Goal: Navigation & Orientation: Find specific page/section

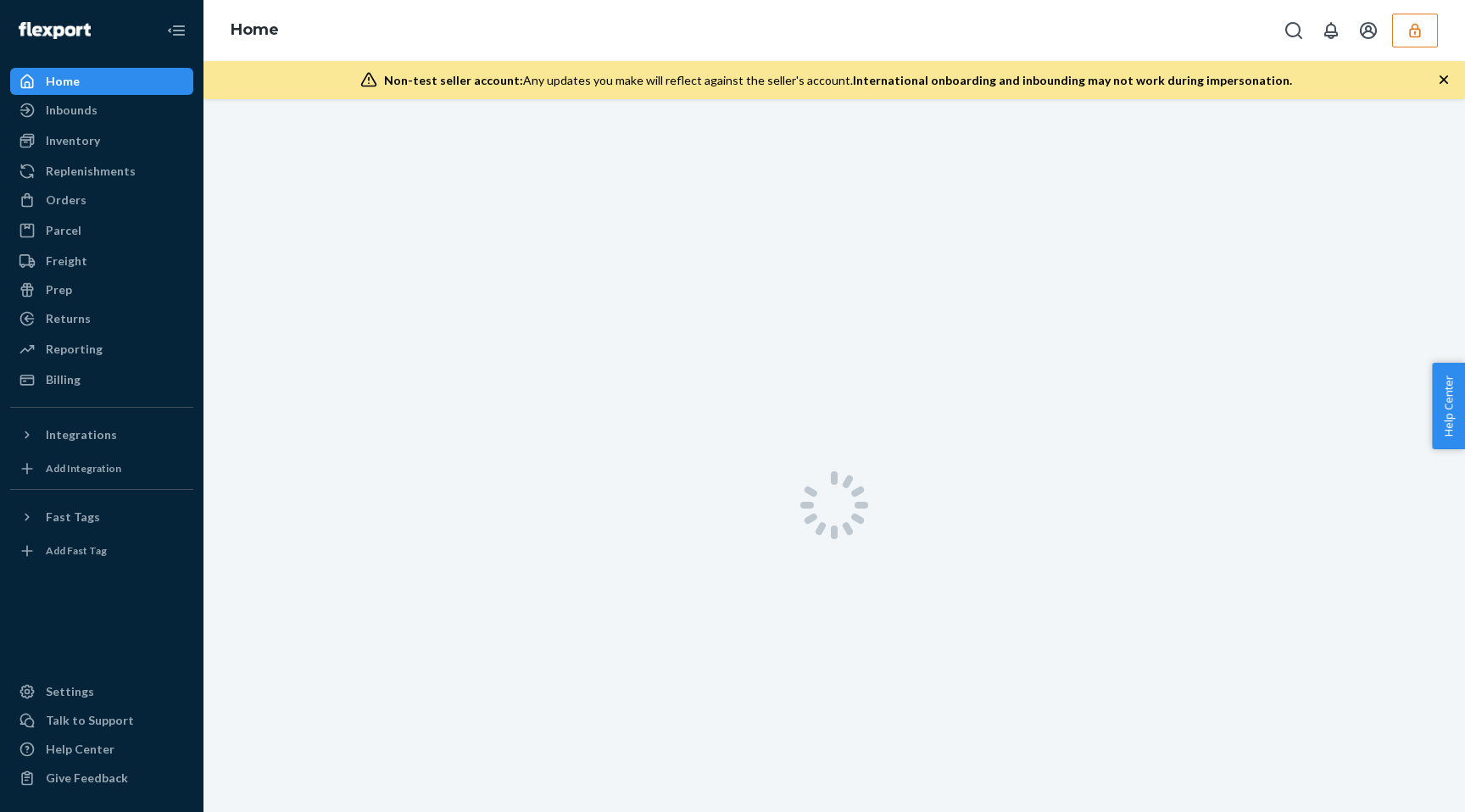
click at [1393, 38] on button "button" at bounding box center [1415, 30] width 46 height 34
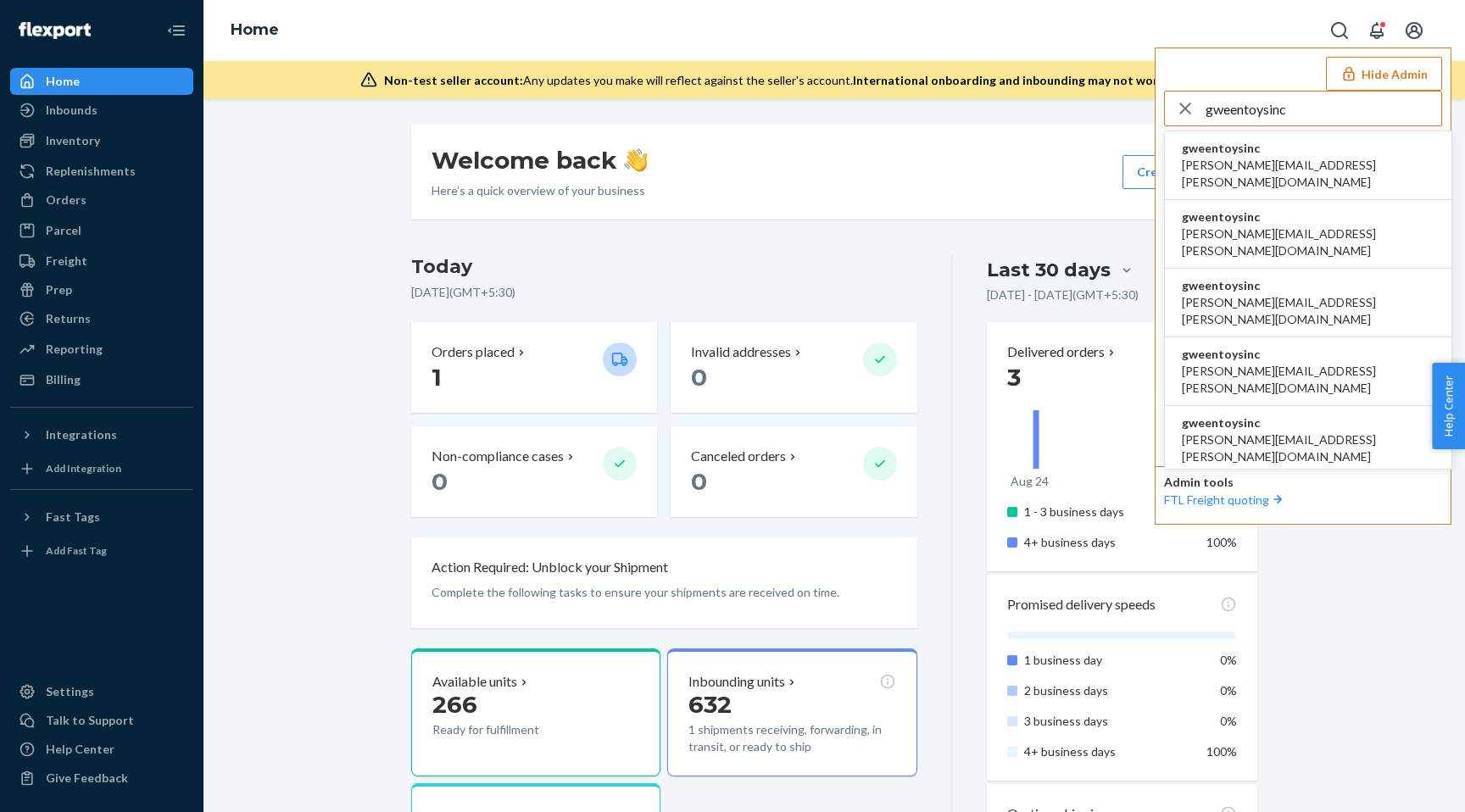
type input "gweentoysinc"
click at [1259, 152] on span "gweentoysinc" at bounding box center [1309, 148] width 253 height 17
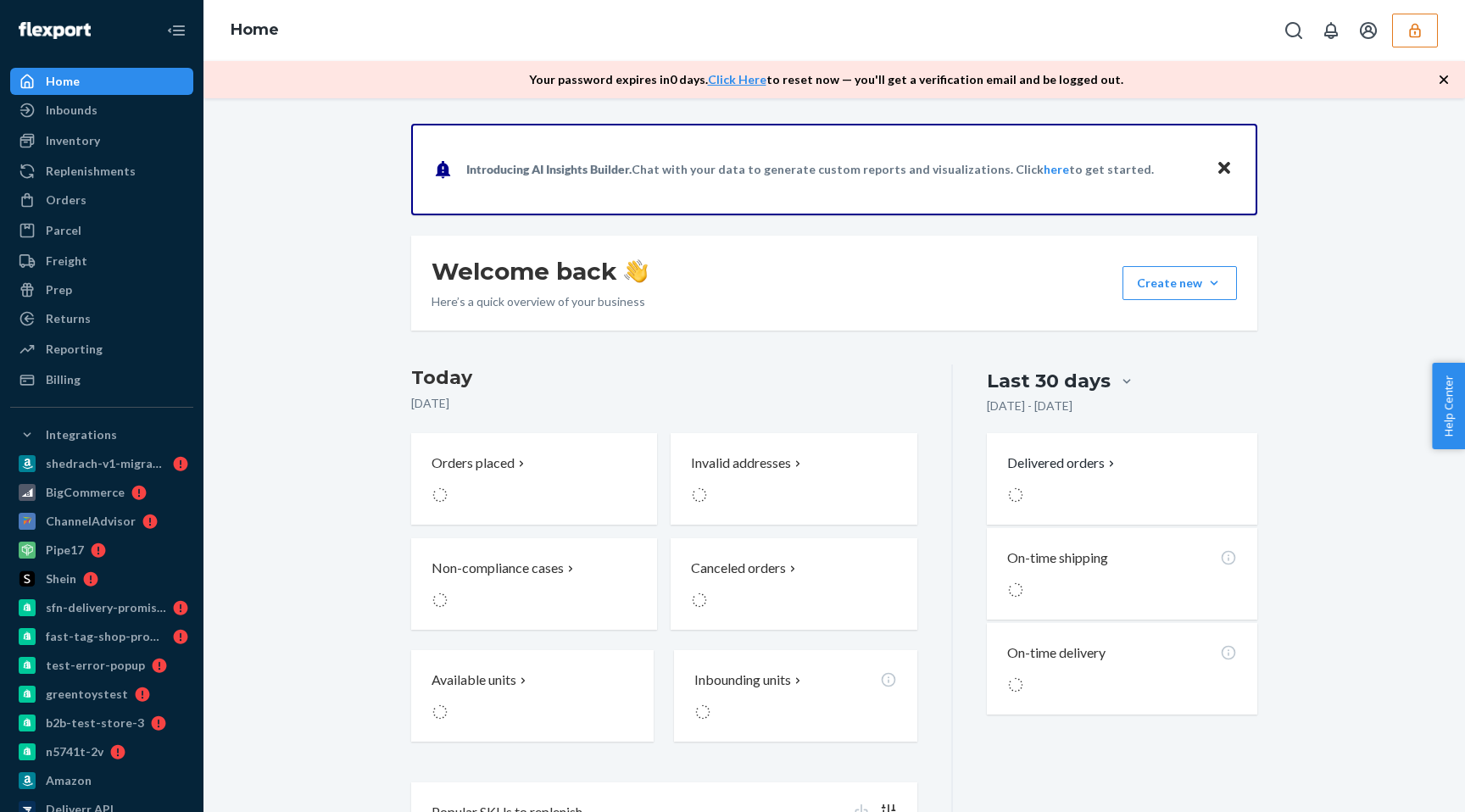
click at [1449, 19] on div "Home" at bounding box center [834, 30] width 1261 height 61
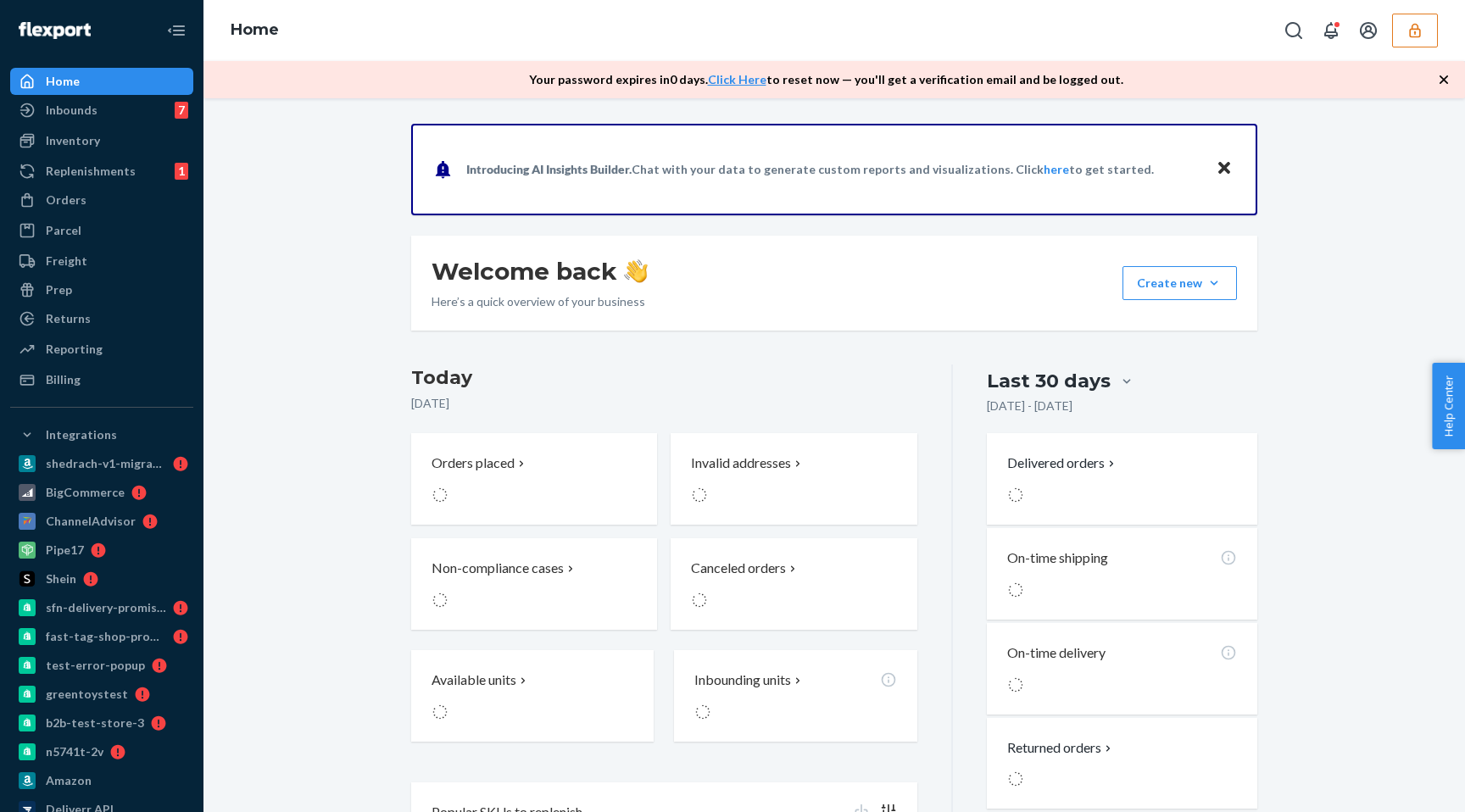
click at [1427, 23] on button "button" at bounding box center [1415, 30] width 46 height 34
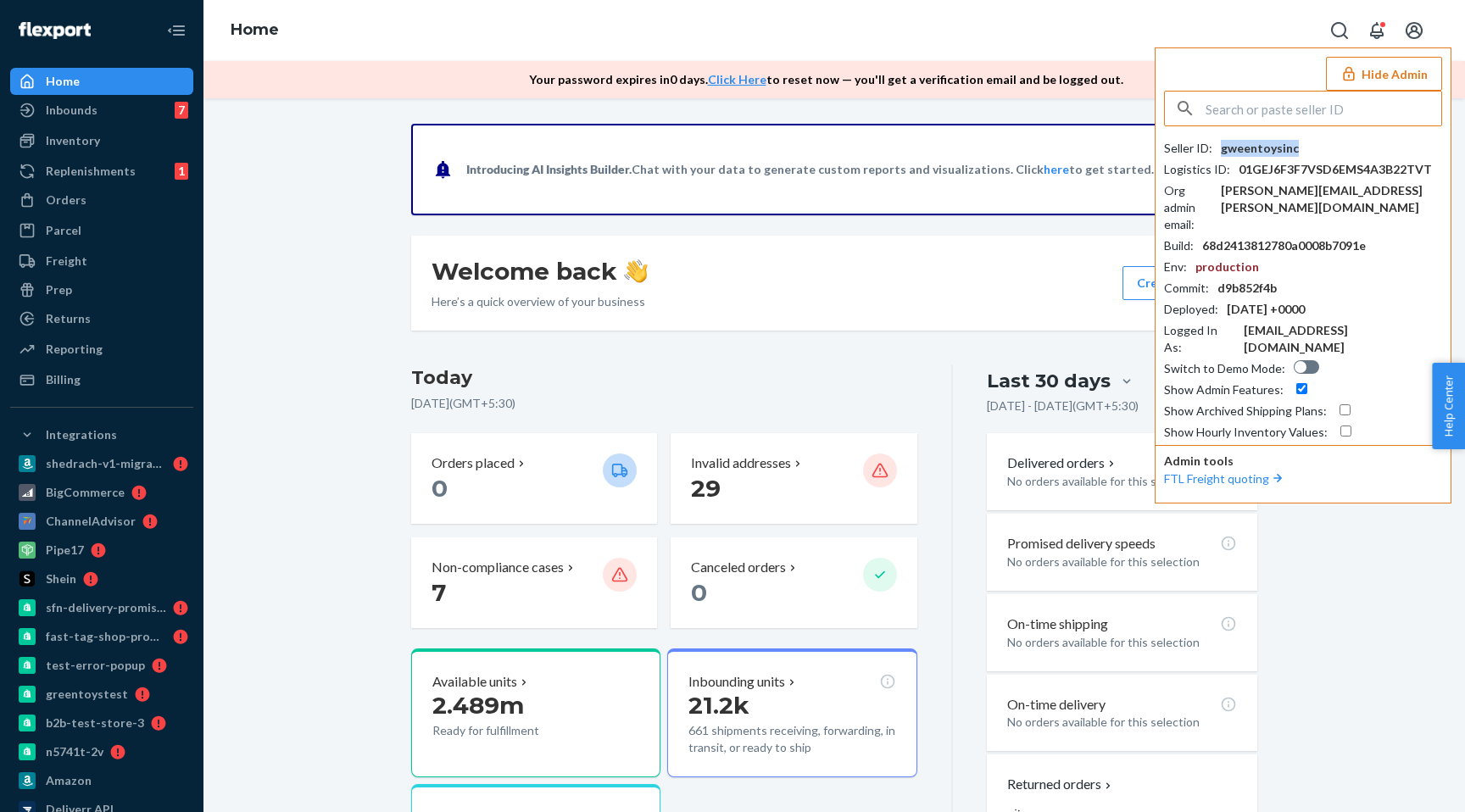
click at [1270, 147] on div "gweentoysinc" at bounding box center [1260, 148] width 78 height 17
